Goal: Task Accomplishment & Management: Complete application form

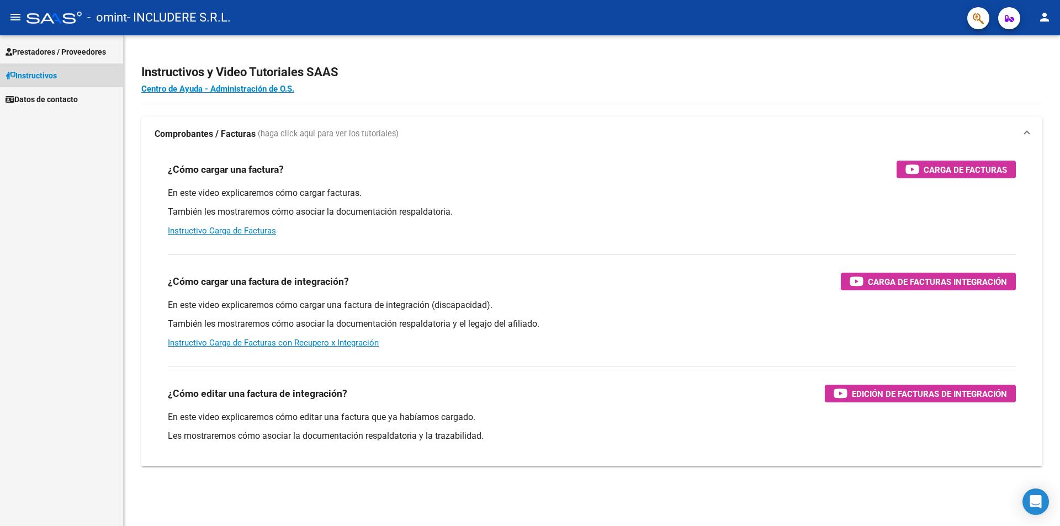
click at [44, 79] on span "Instructivos" at bounding box center [31, 76] width 51 height 12
click at [55, 51] on span "Prestadores / Proveedores" at bounding box center [56, 52] width 100 height 12
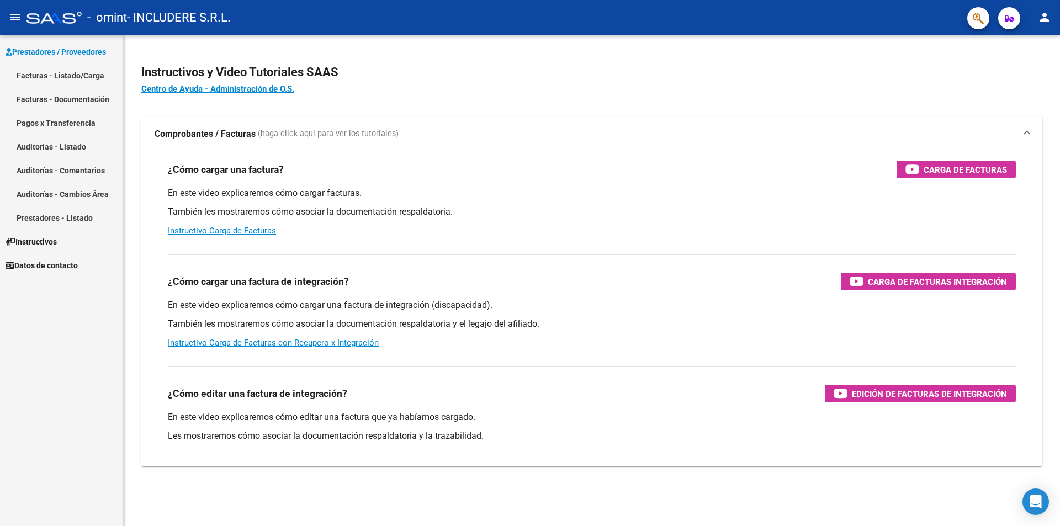
click at [60, 81] on link "Facturas - Listado/Carga" at bounding box center [61, 75] width 123 height 24
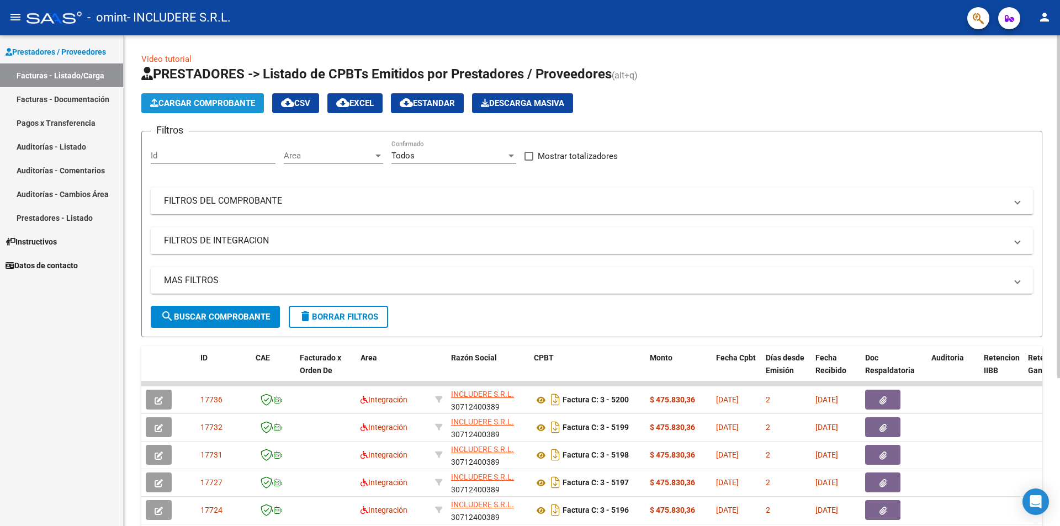
click at [222, 103] on span "Cargar Comprobante" at bounding box center [202, 103] width 105 height 10
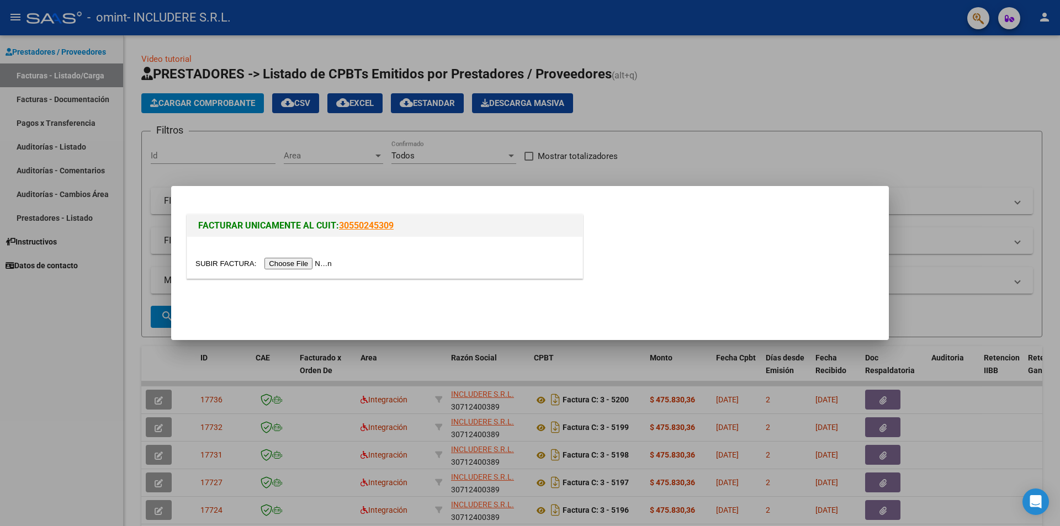
click at [322, 262] on input "file" at bounding box center [265, 264] width 140 height 12
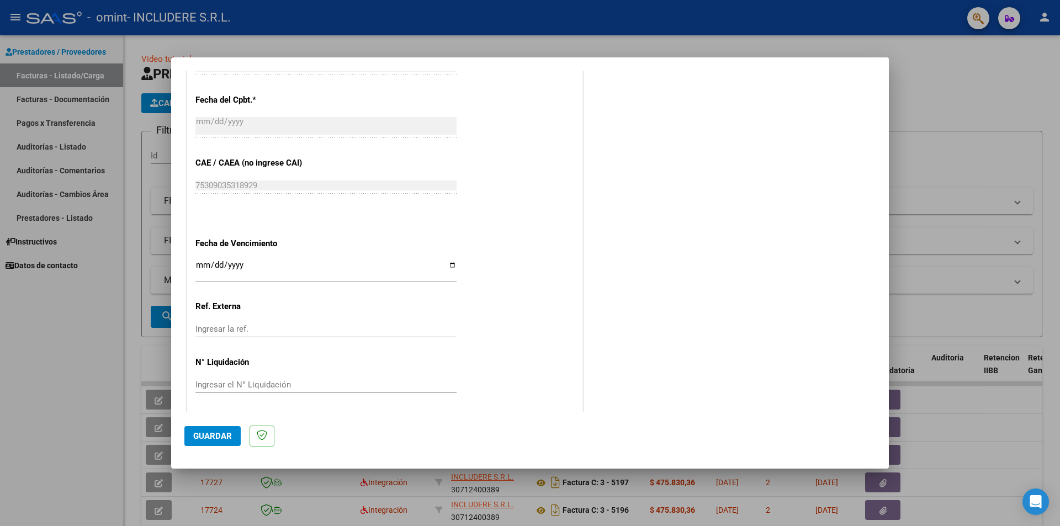
scroll to position [609, 0]
click at [191, 268] on div "CUIT * 30-71240038-9 Ingresar CUIT ANALISIS PRESTADOR Area destinado * Integrac…" at bounding box center [384, 5] width 395 height 810
click at [202, 271] on input "Ingresar la fecha" at bounding box center [325, 267] width 261 height 18
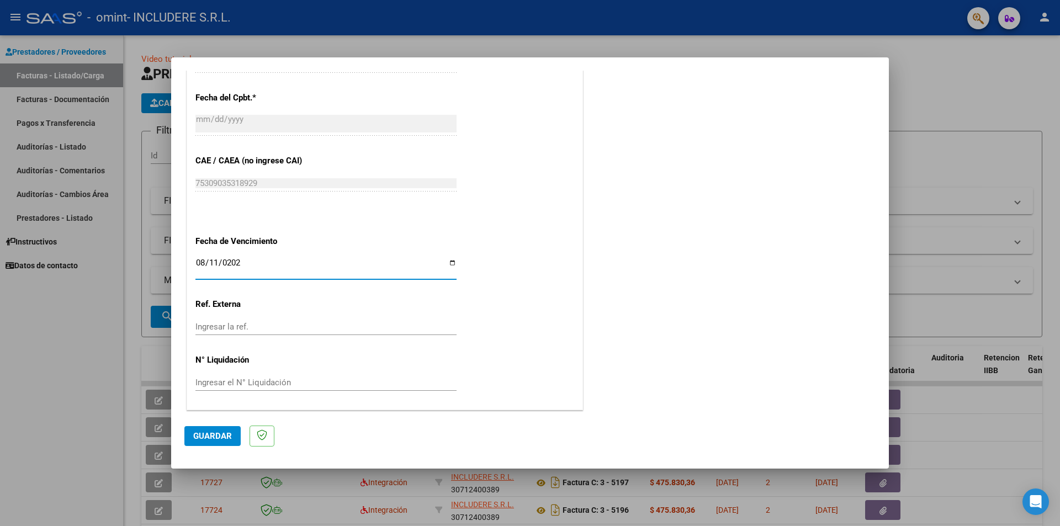
type input "[DATE]"
click at [358, 369] on div "CUIT * 30-71240038-9 Ingresar CUIT ANALISIS PRESTADOR Area destinado * Integrac…" at bounding box center [384, 5] width 395 height 810
click at [215, 428] on mat-dialog-actions "Guardar" at bounding box center [529, 434] width 691 height 44
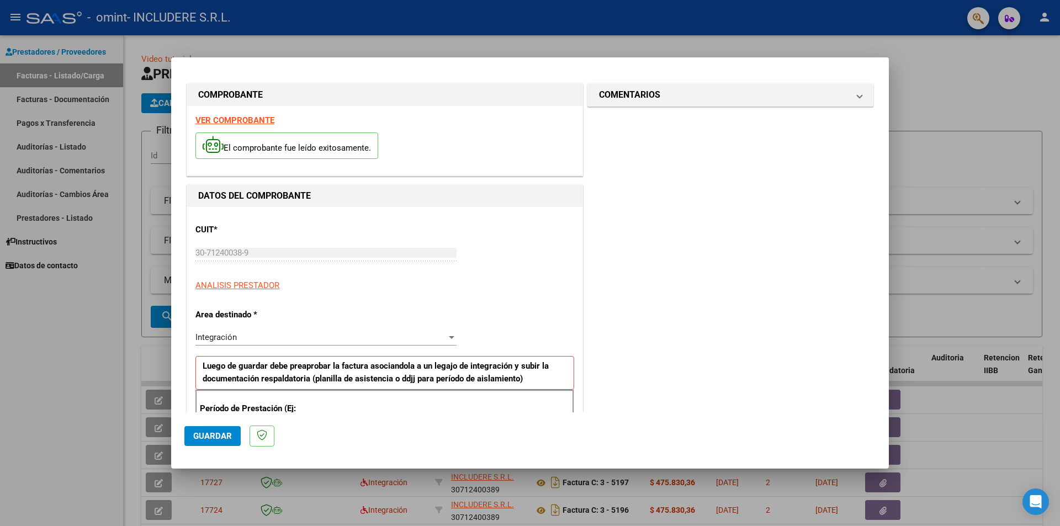
scroll to position [0, 0]
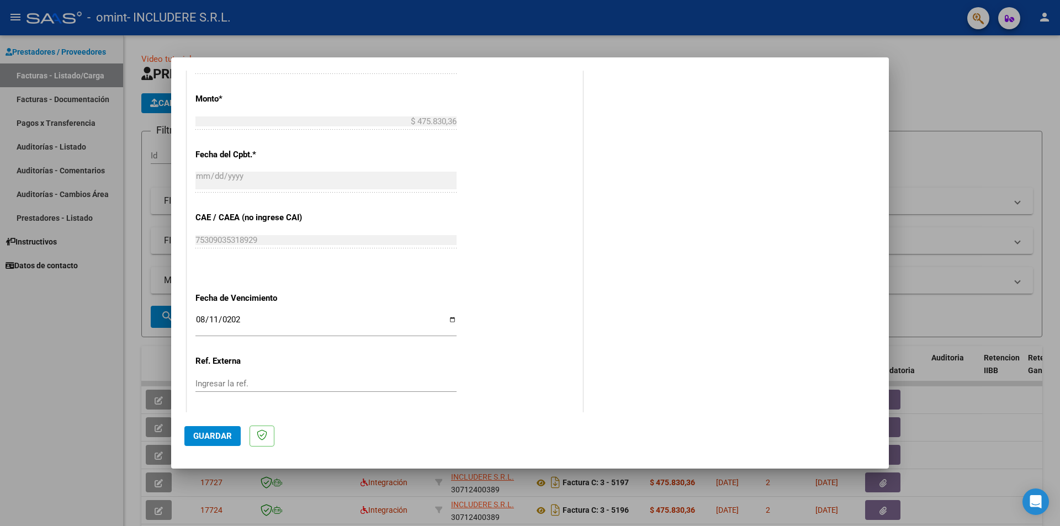
click at [217, 435] on span "Guardar" at bounding box center [212, 436] width 39 height 10
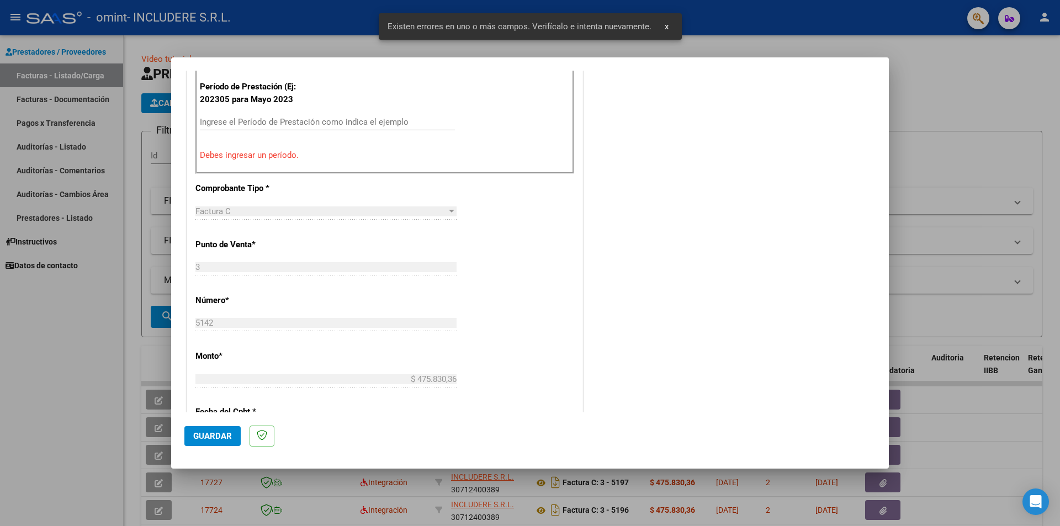
scroll to position [193, 0]
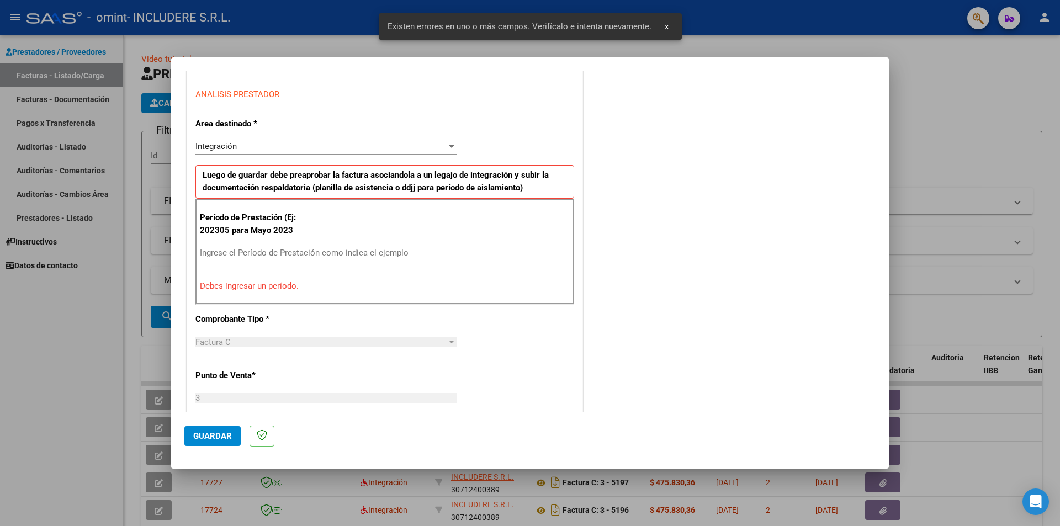
click at [307, 241] on div "Período de Prestación (Ej: 202305 para [DATE] Ingrese el Período de Prestación …" at bounding box center [384, 252] width 379 height 106
click at [313, 249] on input "Ingrese el Período de Prestación como indica el ejemplo" at bounding box center [327, 253] width 255 height 10
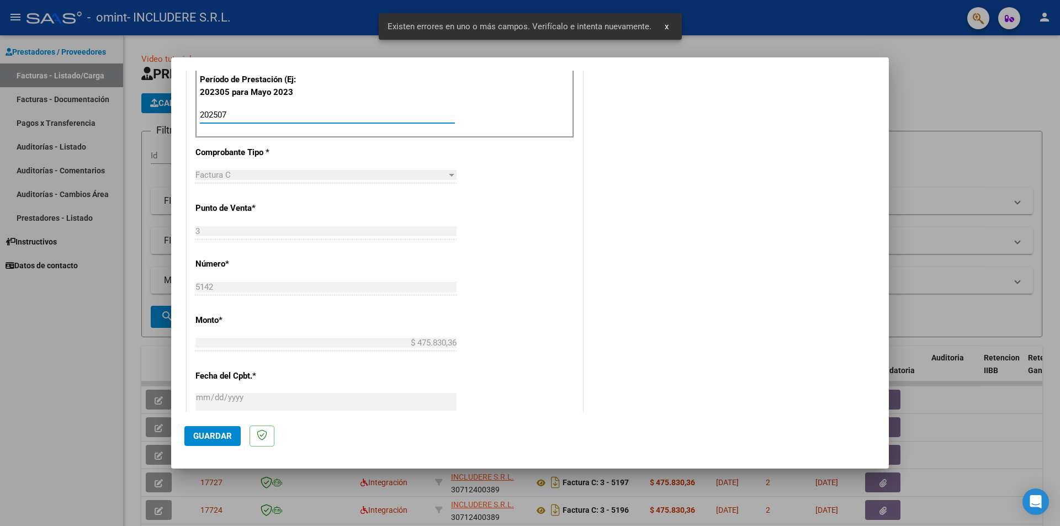
scroll to position [469, 0]
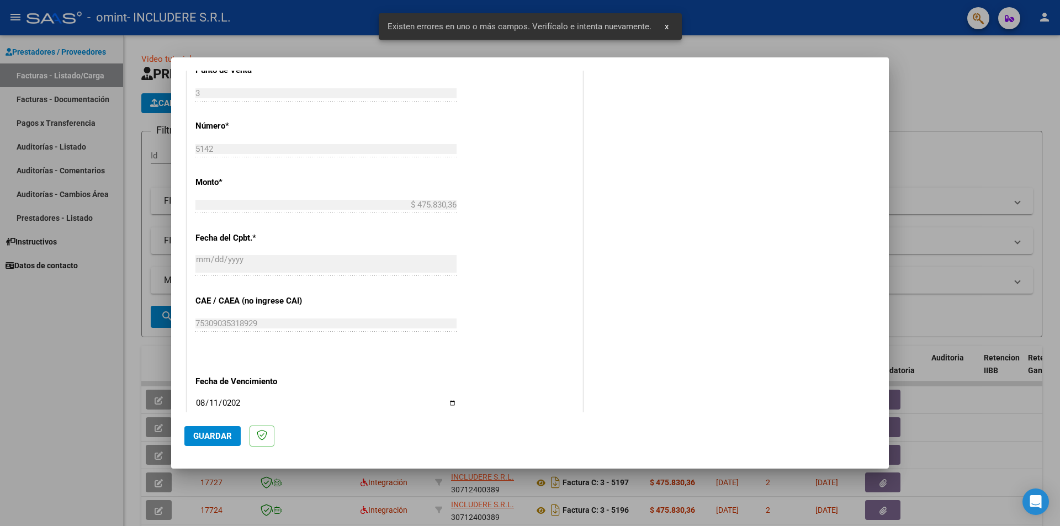
type input "202507"
click at [226, 430] on button "Guardar" at bounding box center [212, 436] width 56 height 20
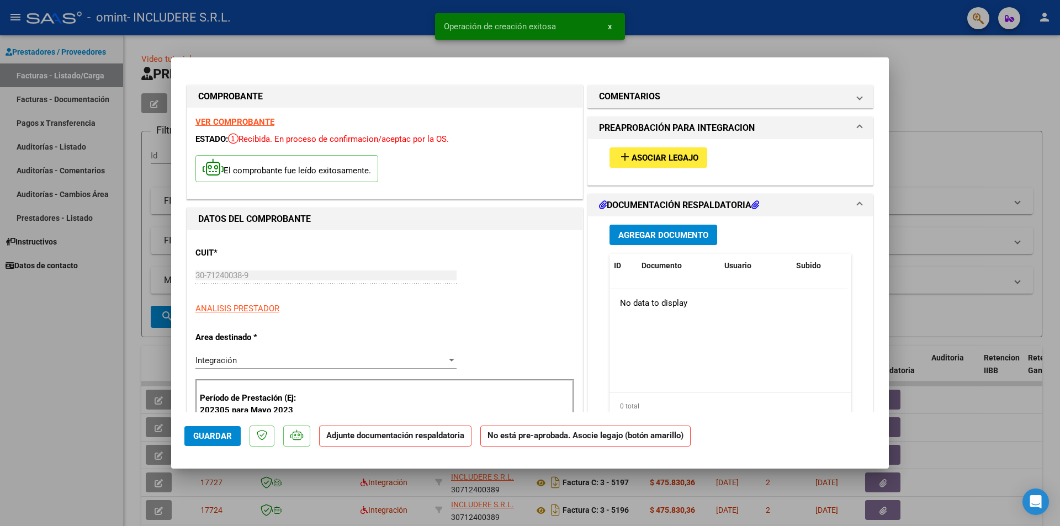
click at [640, 158] on span "Asociar Legajo" at bounding box center [664, 158] width 67 height 10
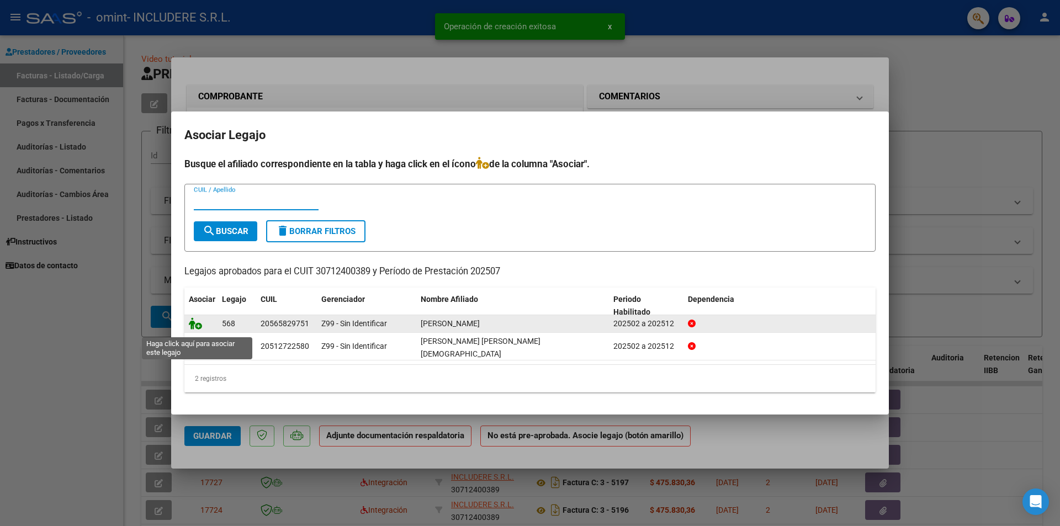
click at [198, 327] on icon at bounding box center [195, 323] width 13 height 12
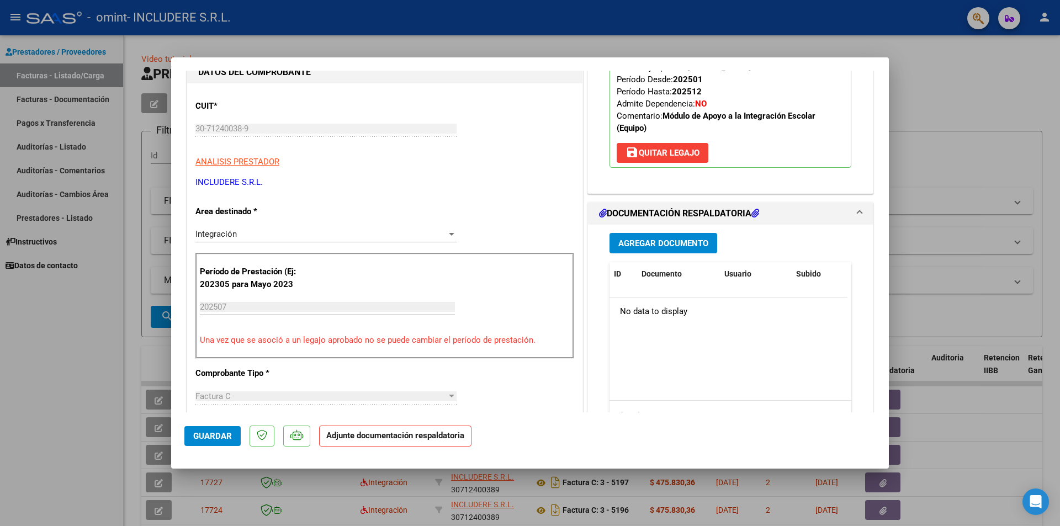
scroll to position [221, 0]
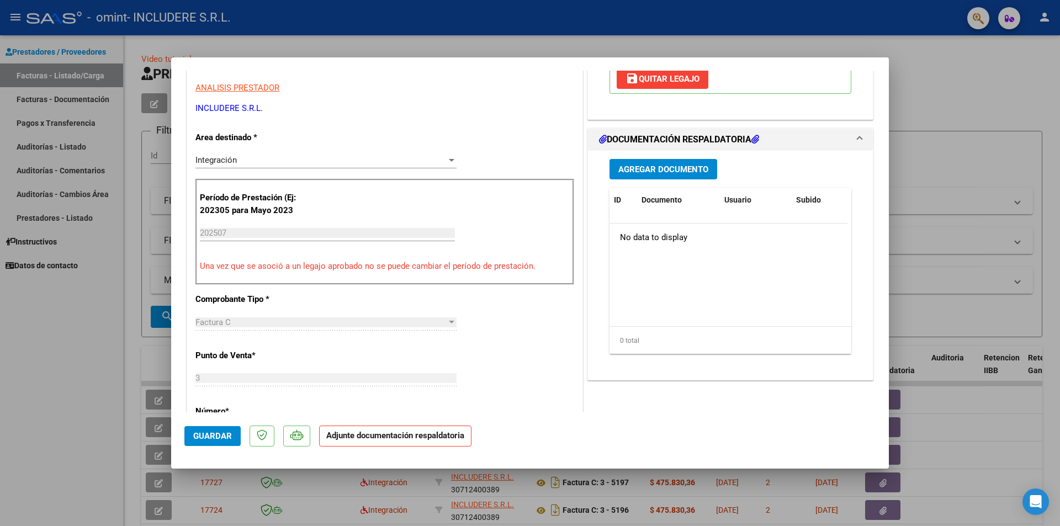
click at [662, 169] on span "Agregar Documento" at bounding box center [663, 169] width 90 height 10
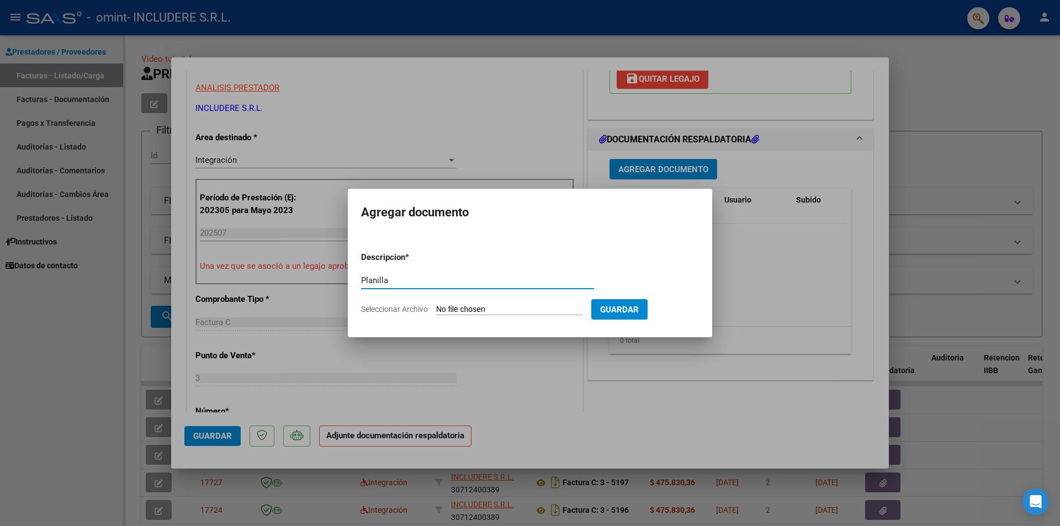
type input "Planilla"
click at [447, 311] on input "Seleccionar Archivo" at bounding box center [509, 310] width 146 height 10
type input "C:\fakepath\[PERSON_NAME].pdf"
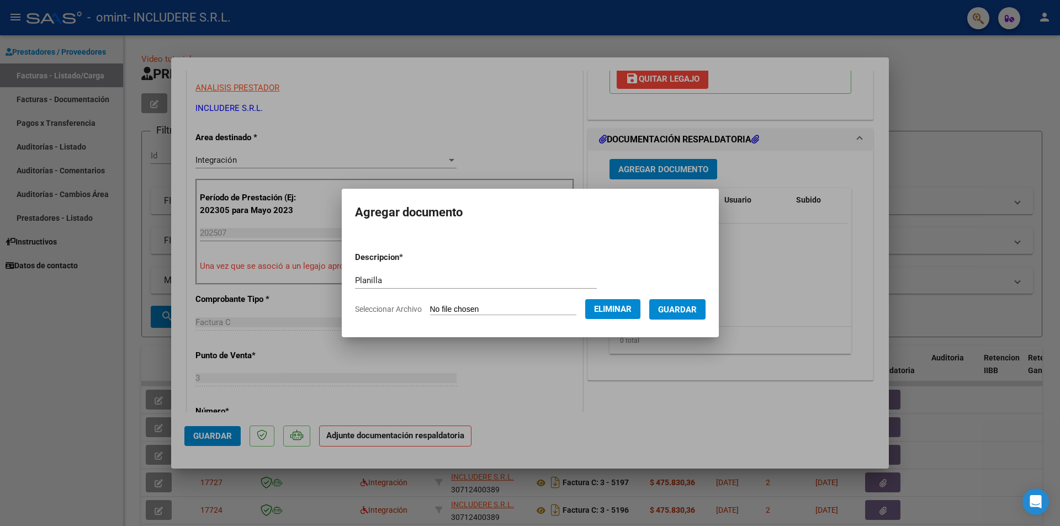
click at [678, 300] on button "Guardar" at bounding box center [677, 309] width 56 height 20
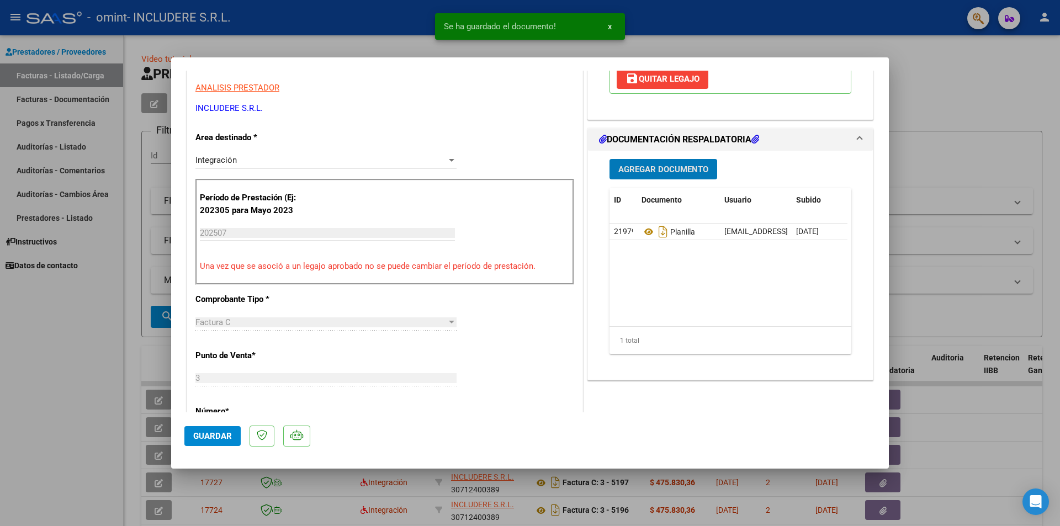
click at [209, 440] on span "Guardar" at bounding box center [212, 436] width 39 height 10
click at [1030, 113] on div at bounding box center [530, 263] width 1060 height 526
type input "$ 0,00"
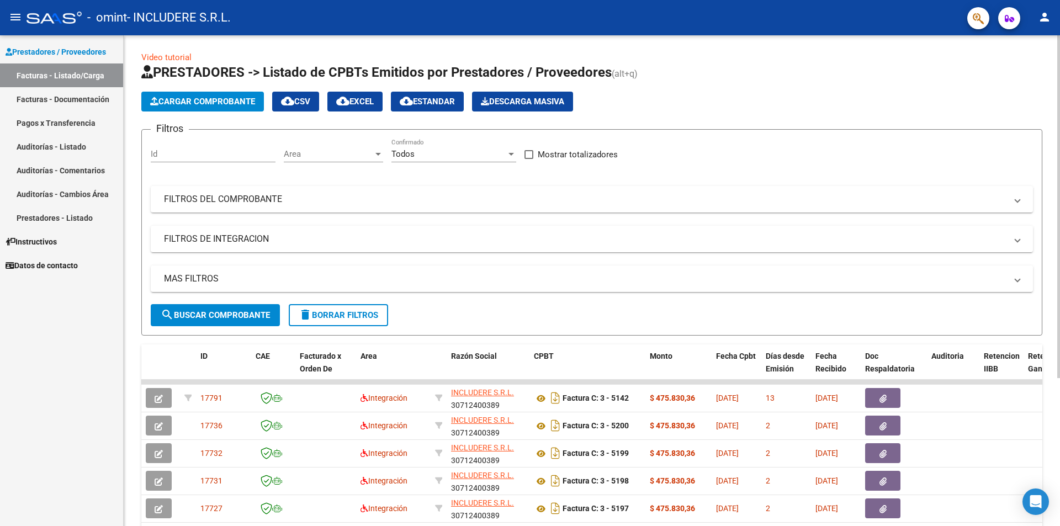
scroll to position [0, 0]
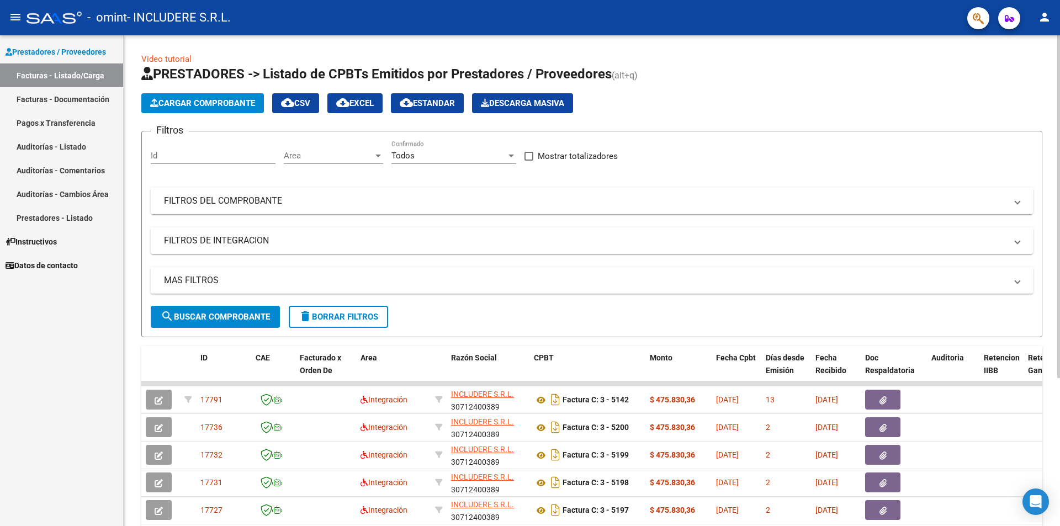
click at [221, 114] on app-list-header "PRESTADORES -> Listado de CPBTs Emitidos por Prestadores / Proveedores (alt+q) …" at bounding box center [591, 201] width 901 height 272
click at [222, 105] on span "Cargar Comprobante" at bounding box center [202, 103] width 105 height 10
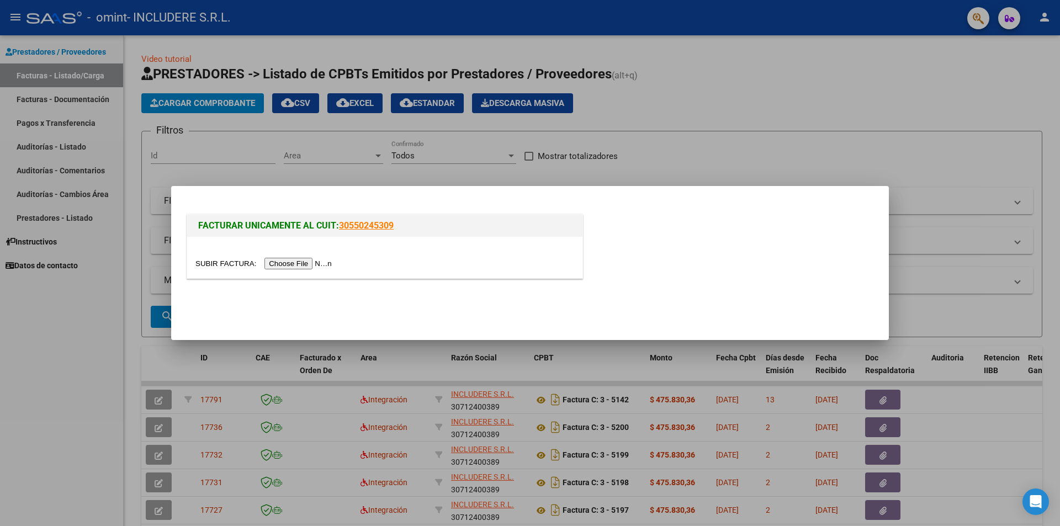
click at [292, 264] on input "file" at bounding box center [265, 264] width 140 height 12
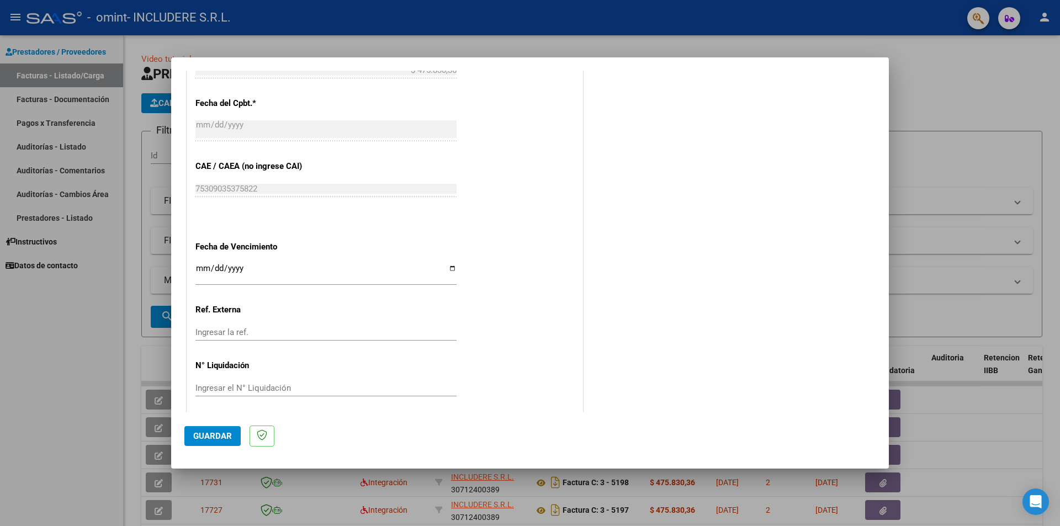
scroll to position [609, 0]
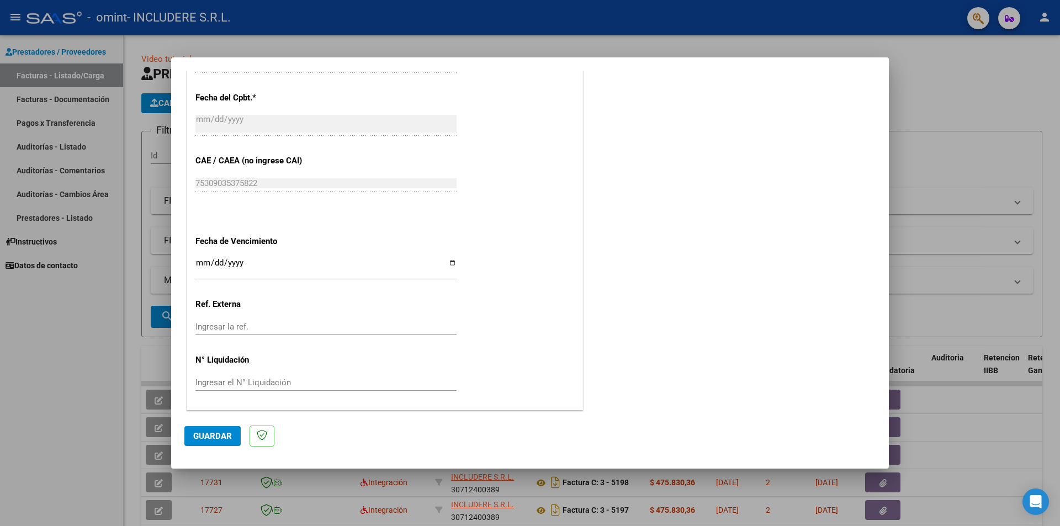
click at [194, 262] on div "CUIT * 30-71240038-9 Ingresar CUIT ANALISIS PRESTADOR Area destinado * Integrac…" at bounding box center [384, 5] width 395 height 810
click at [200, 265] on input "Ingresar la fecha" at bounding box center [325, 267] width 261 height 18
type input "[DATE]"
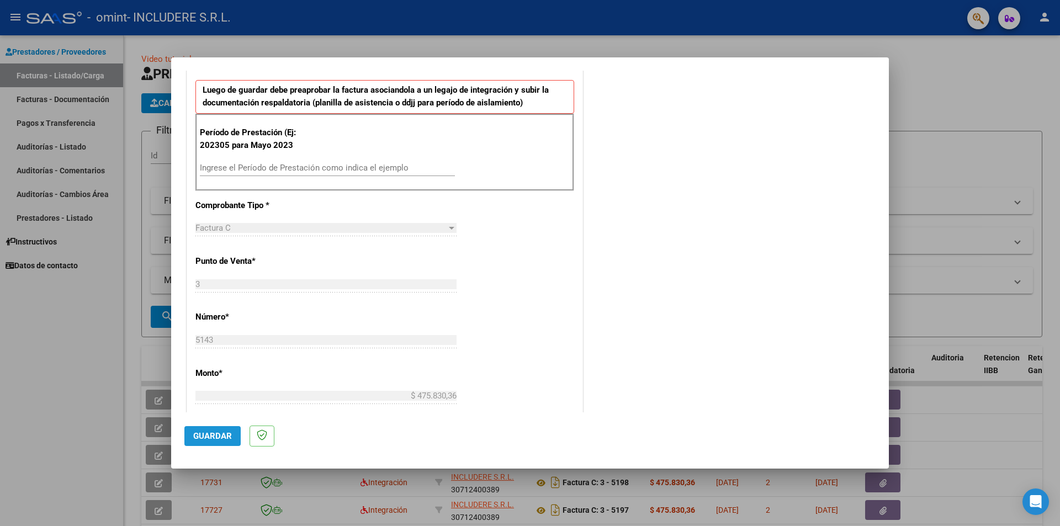
click at [211, 432] on span "Guardar" at bounding box center [212, 436] width 39 height 10
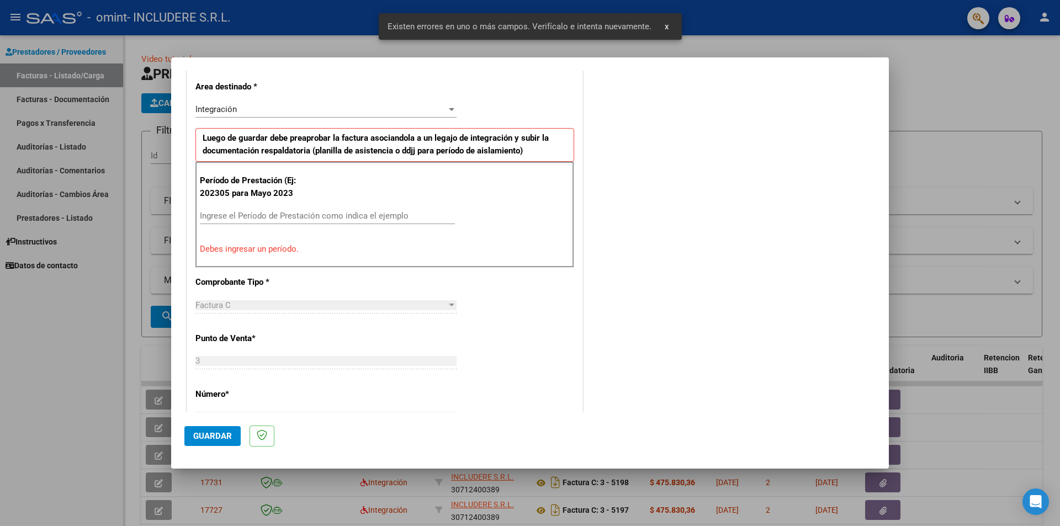
scroll to position [193, 0]
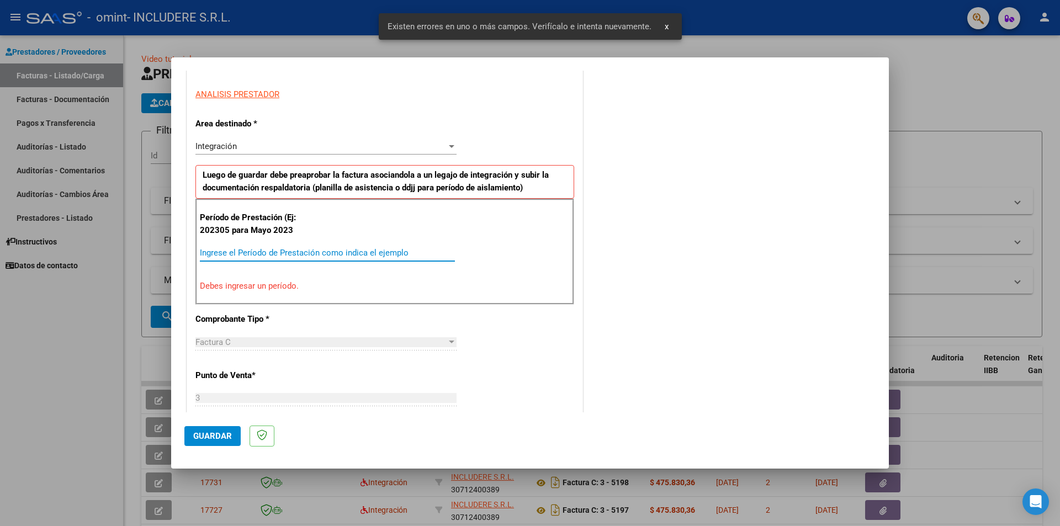
click at [240, 250] on input "Ingrese el Período de Prestación como indica el ejemplo" at bounding box center [327, 253] width 255 height 10
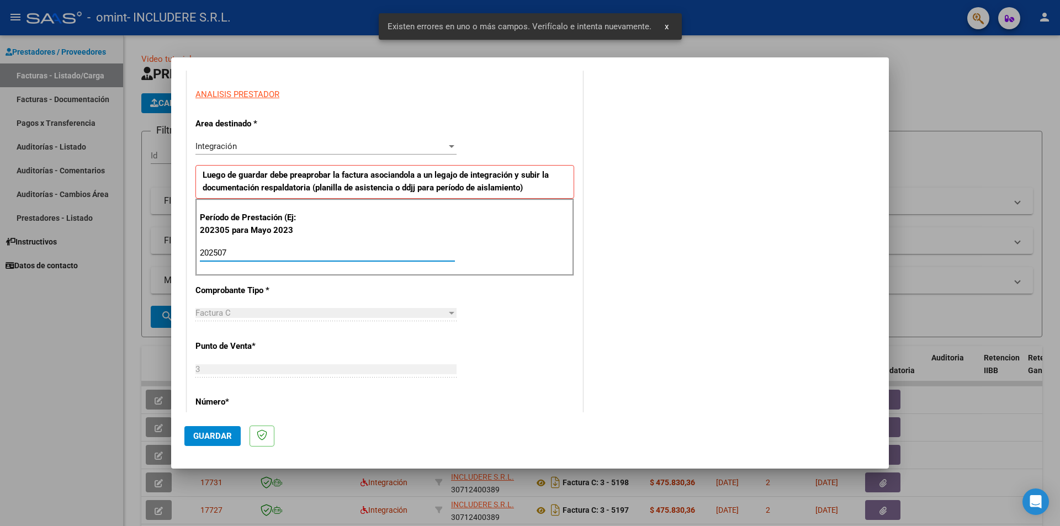
type input "202507"
click at [229, 431] on span "Guardar" at bounding box center [212, 436] width 39 height 10
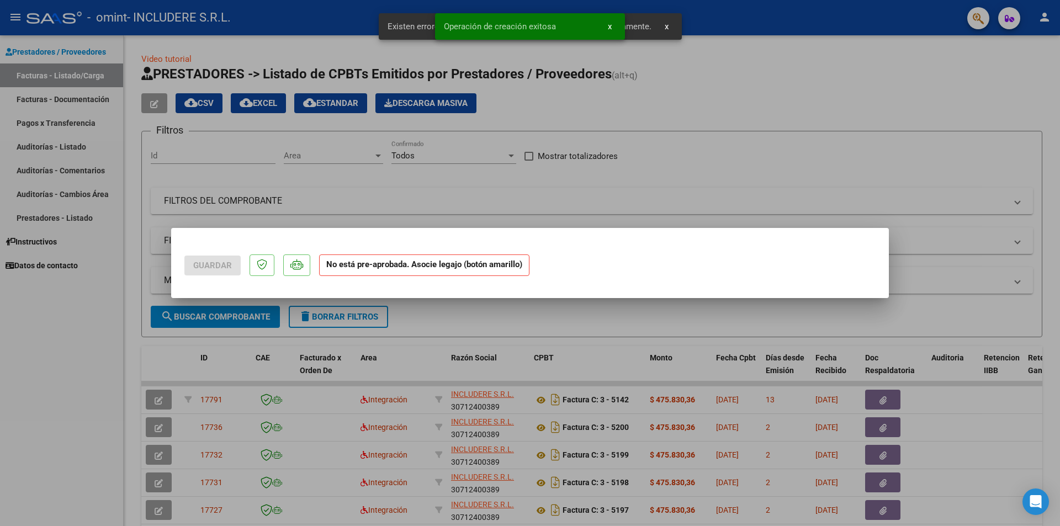
scroll to position [0, 0]
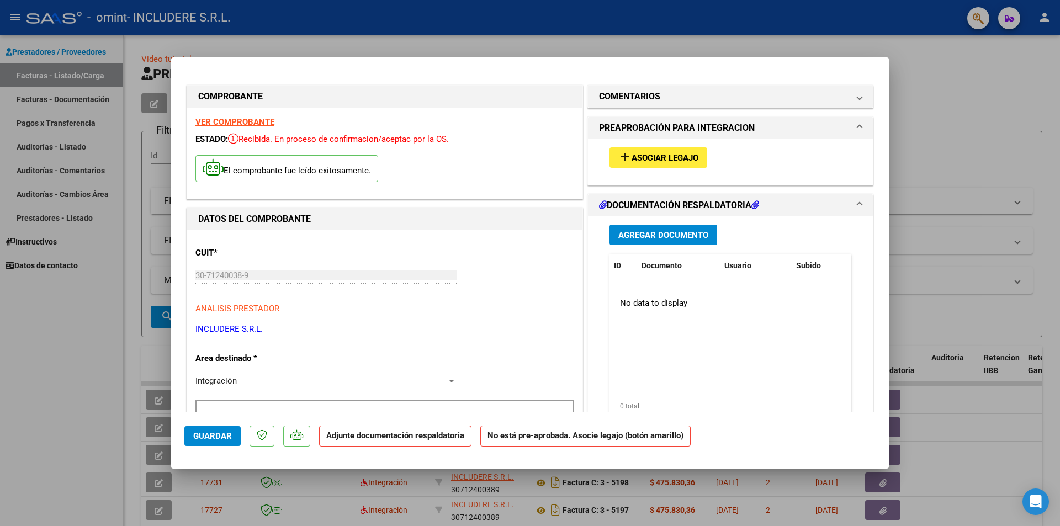
click at [674, 146] on div "add Asociar Legajo" at bounding box center [730, 157] width 258 height 37
click at [631, 161] on span "Asociar Legajo" at bounding box center [664, 158] width 67 height 10
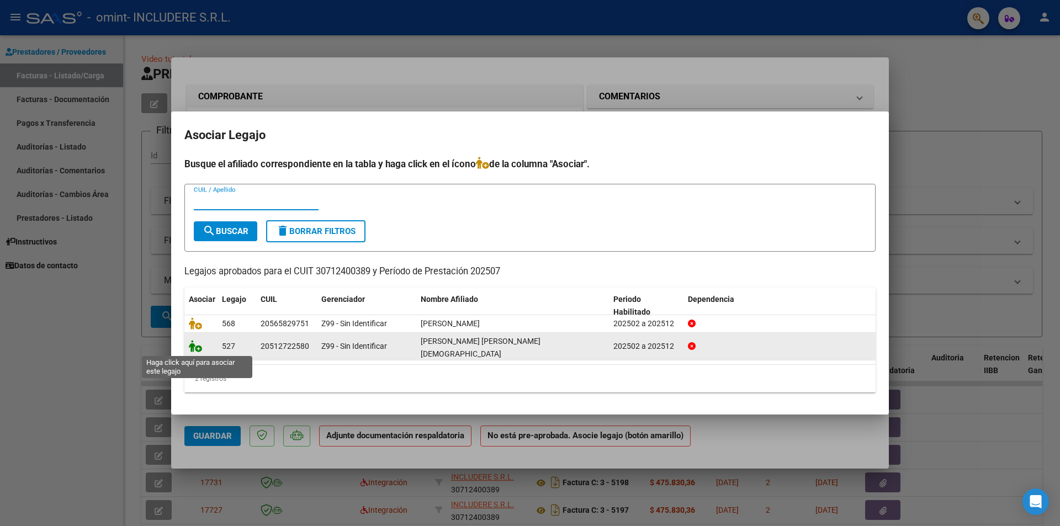
click at [195, 348] on icon at bounding box center [195, 346] width 13 height 12
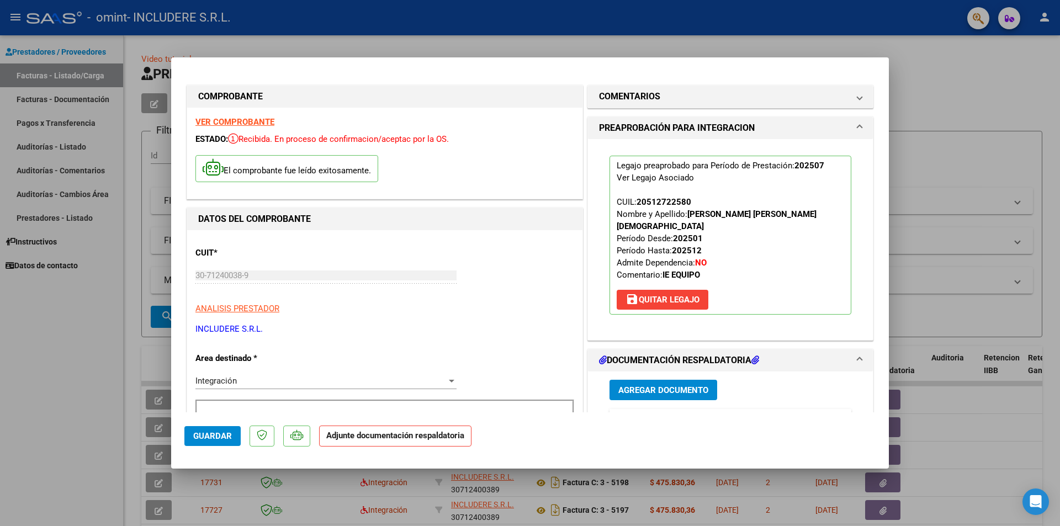
click at [694, 371] on div "Agregar Documento ID Documento Usuario Subido Acción No data to display 0 total…" at bounding box center [730, 481] width 258 height 220
click at [686, 385] on span "Agregar Documento" at bounding box center [663, 390] width 90 height 10
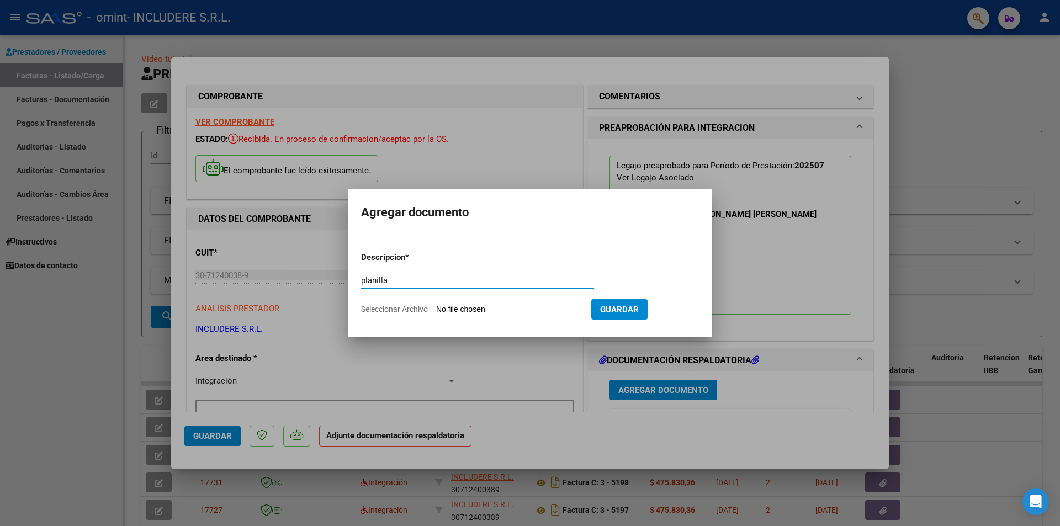
type input "planilla"
click at [468, 312] on input "Seleccionar Archivo" at bounding box center [509, 310] width 146 height 10
type input "C:\fakepath\[DATE].pdf"
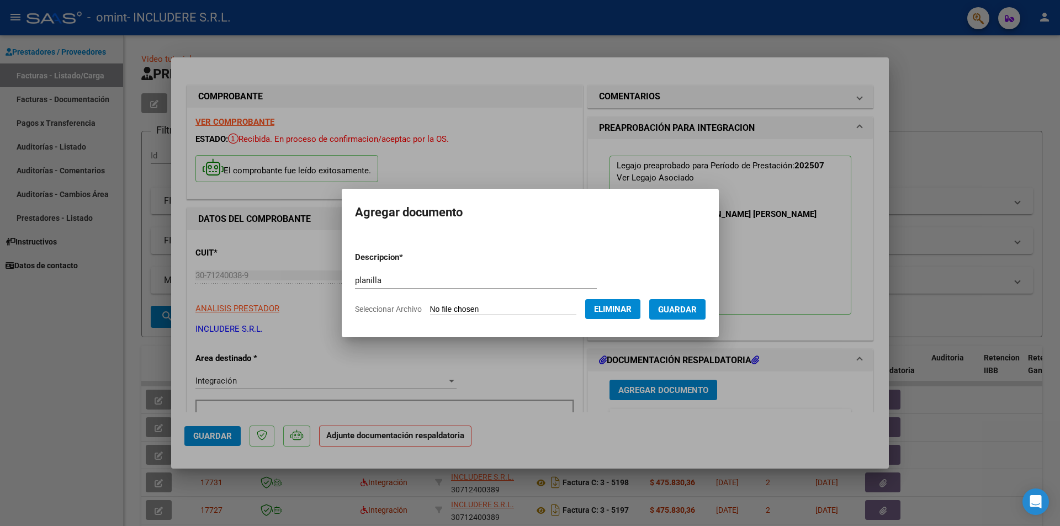
click at [688, 314] on span "Guardar" at bounding box center [677, 310] width 39 height 10
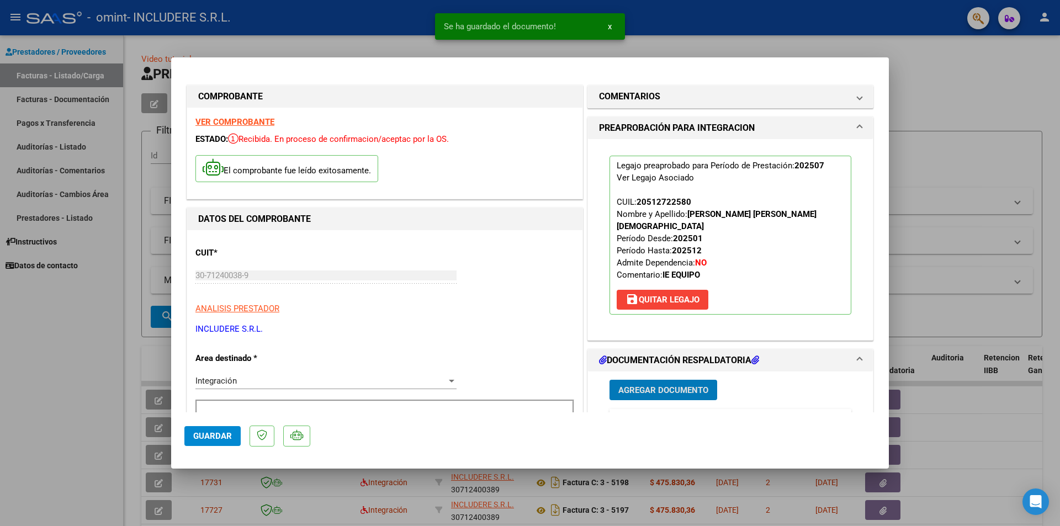
click at [676, 385] on span "Agregar Documento" at bounding box center [663, 390] width 90 height 10
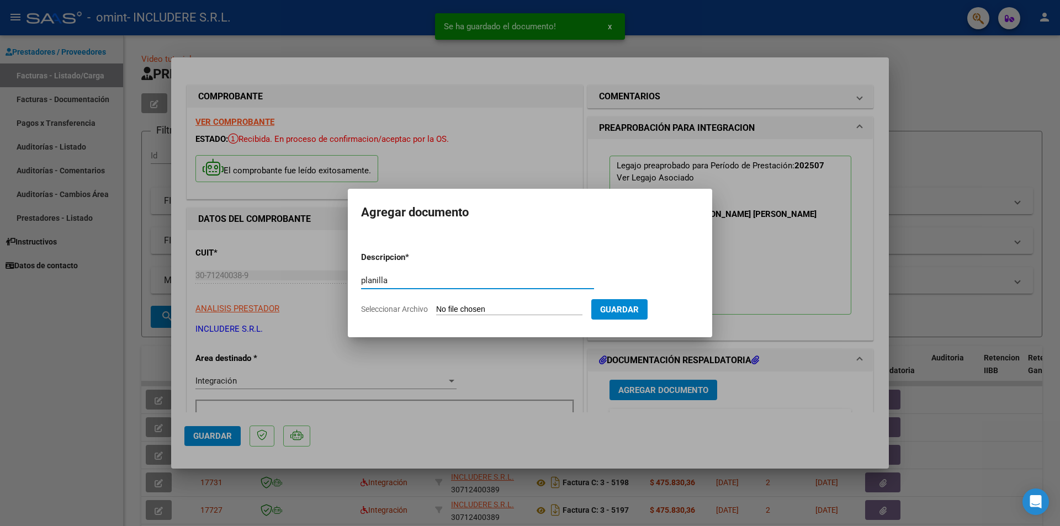
type input "planilla"
click at [446, 305] on input "Seleccionar Archivo" at bounding box center [509, 310] width 146 height 10
type input "C:\fakepath\Pl [DATE].pdf"
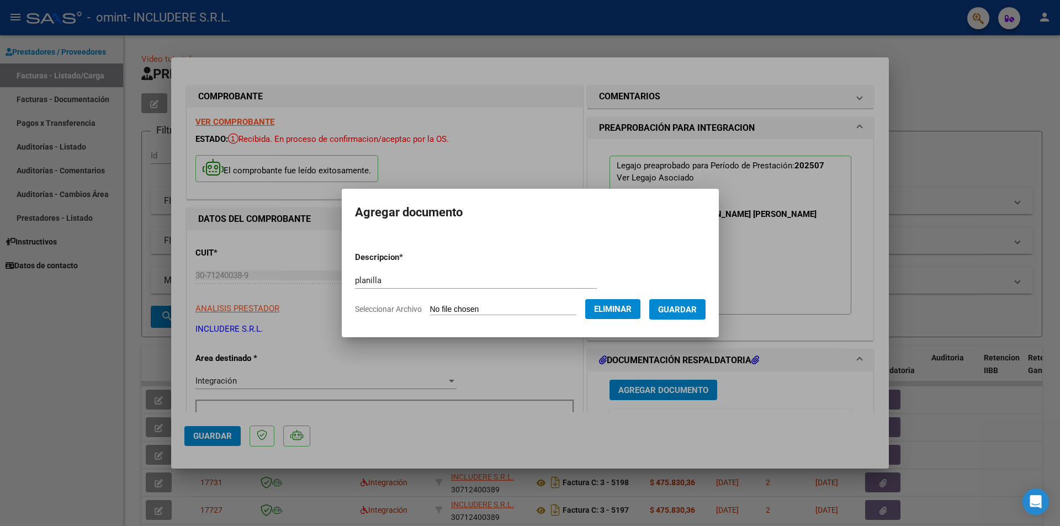
click at [718, 311] on mat-dialog-content "Descripcion * planilla Escriba aquí una descripcion Seleccionar Archivo Elimina…" at bounding box center [530, 278] width 377 height 89
click at [696, 312] on span "Guardar" at bounding box center [677, 310] width 39 height 10
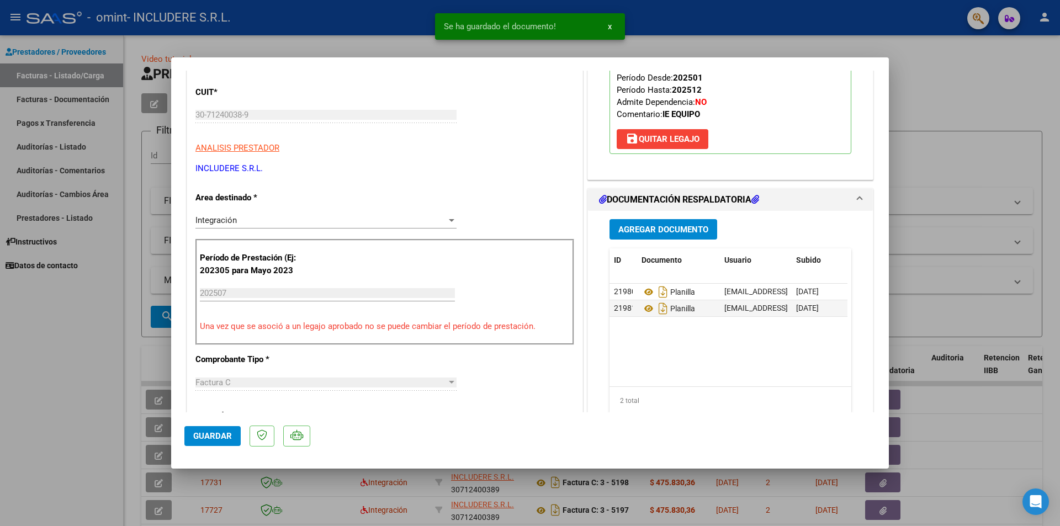
scroll to position [165, 0]
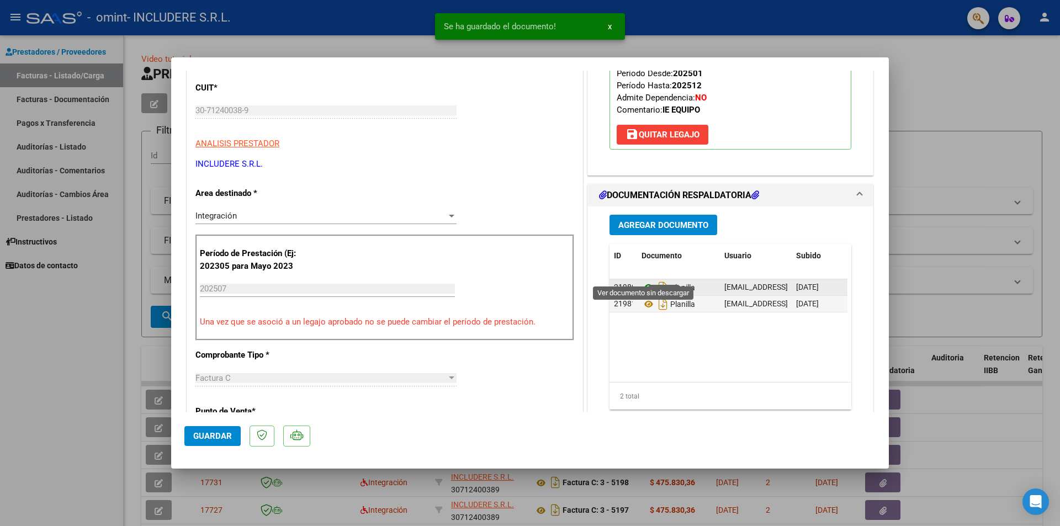
click at [645, 281] on icon at bounding box center [648, 287] width 14 height 13
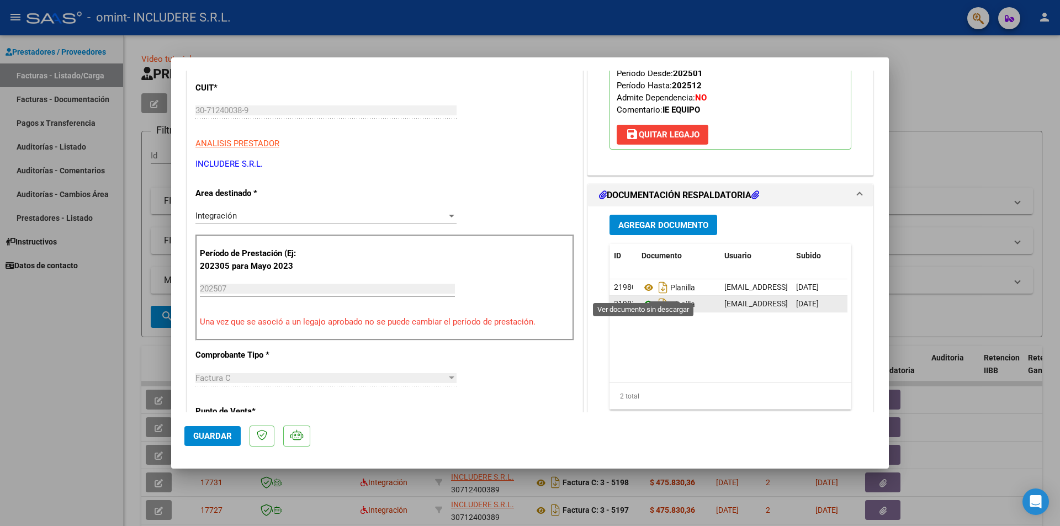
click at [642, 297] on icon at bounding box center [648, 303] width 14 height 13
click at [214, 443] on button "Guardar" at bounding box center [212, 436] width 56 height 20
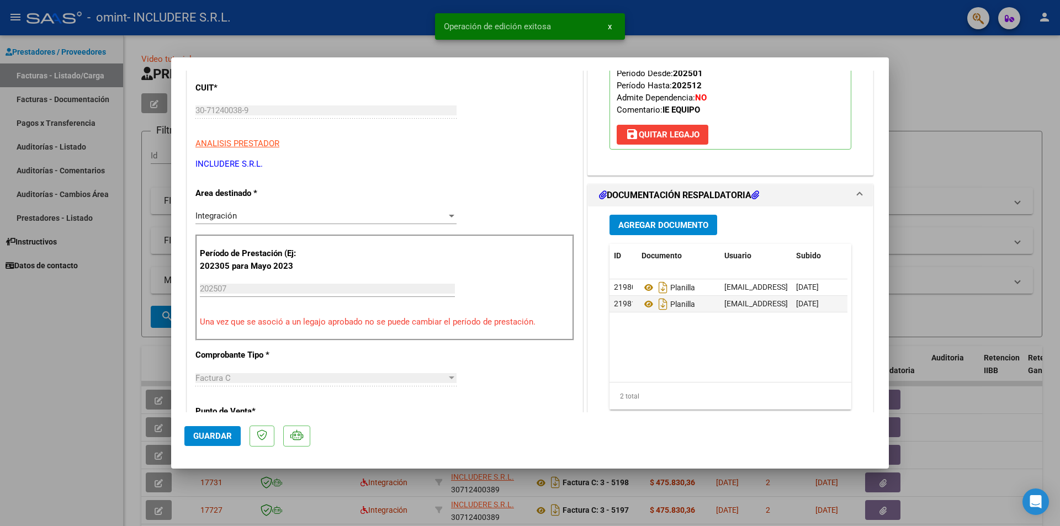
click at [214, 443] on button "Guardar" at bounding box center [212, 436] width 56 height 20
click at [33, 438] on div at bounding box center [530, 263] width 1060 height 526
type input "$ 0,00"
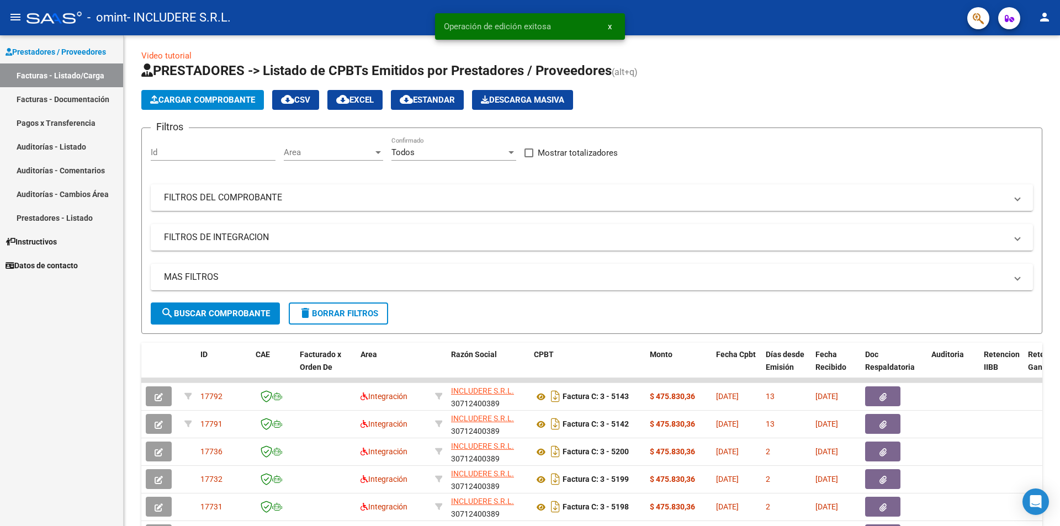
scroll to position [0, 0]
